Goal: Information Seeking & Learning: Find specific fact

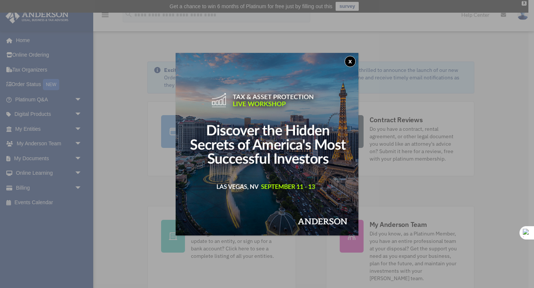
click at [350, 62] on button "x" at bounding box center [350, 61] width 11 height 11
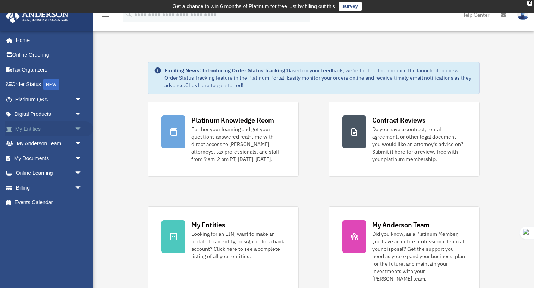
click at [32, 132] on link "My Entities arrow_drop_down" at bounding box center [49, 129] width 88 height 15
click at [32, 128] on link "My Entities arrow_drop_down" at bounding box center [49, 129] width 88 height 15
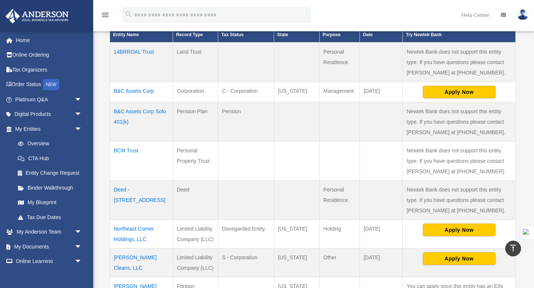
scroll to position [260, 0]
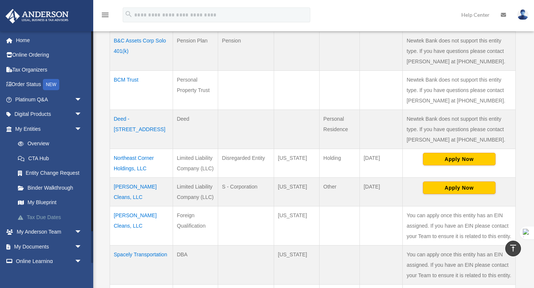
click at [41, 216] on link "Tax Due Dates" at bounding box center [51, 217] width 83 height 15
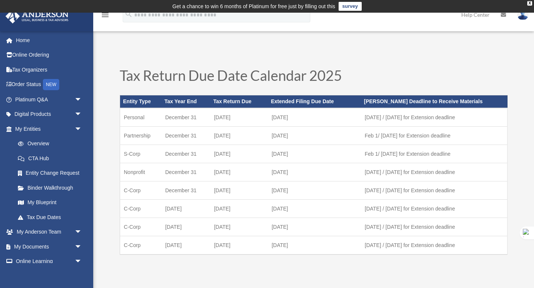
drag, startPoint x: 124, startPoint y: 227, endPoint x: 298, endPoint y: 234, distance: 173.6
click at [298, 234] on tr "C-Corp [DATE] September [DATE] [DATE] / [DATE] for Extension deadline" at bounding box center [314, 227] width 388 height 18
click at [280, 267] on p at bounding box center [314, 269] width 388 height 10
